Goal: Use online tool/utility: Utilize a website feature to perform a specific function

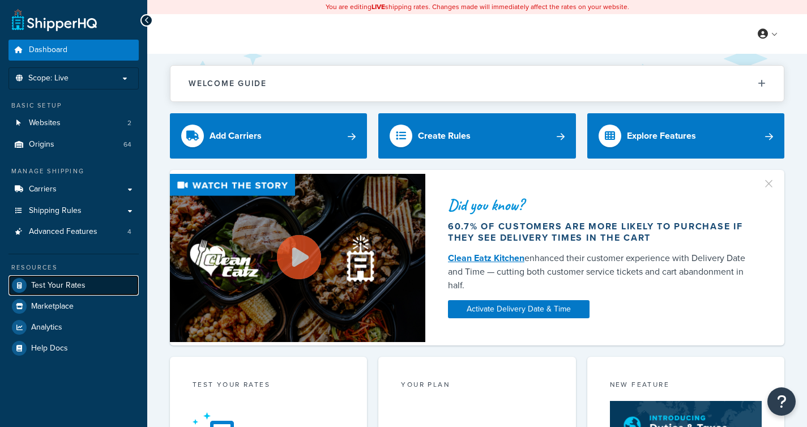
click at [63, 286] on span "Test Your Rates" at bounding box center [58, 286] width 54 height 10
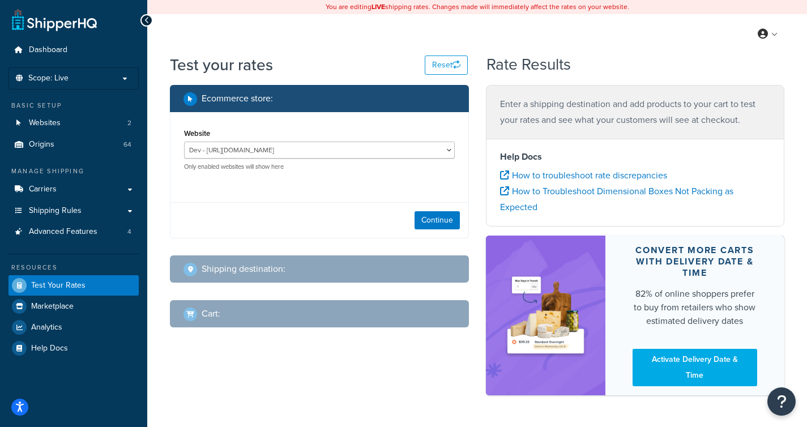
click at [236, 71] on h1 "Test your rates" at bounding box center [221, 65] width 103 height 22
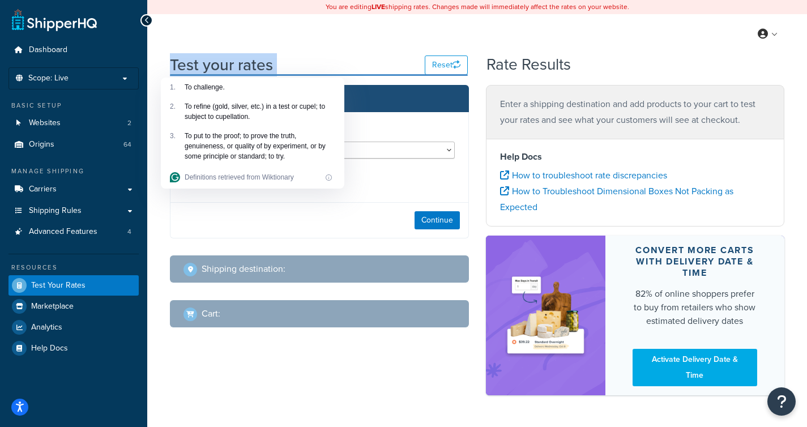
copy div "Test your rates Reset"
